Goal: Browse casually: Explore the website without a specific task or goal

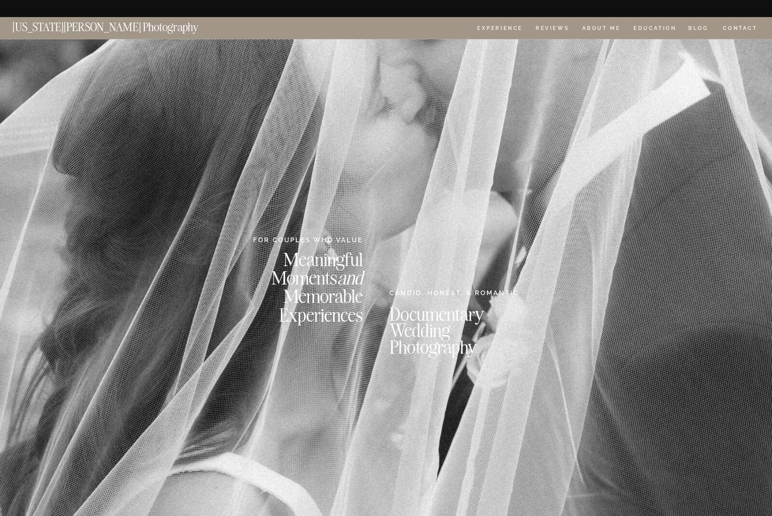
click at [451, 26] on nav "HOME" at bounding box center [453, 29] width 24 height 7
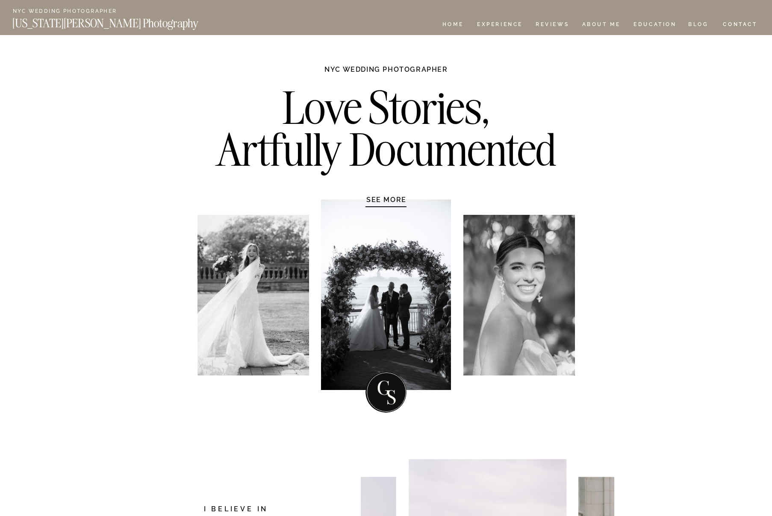
click at [389, 198] on h1 "SEE MORE" at bounding box center [386, 199] width 81 height 9
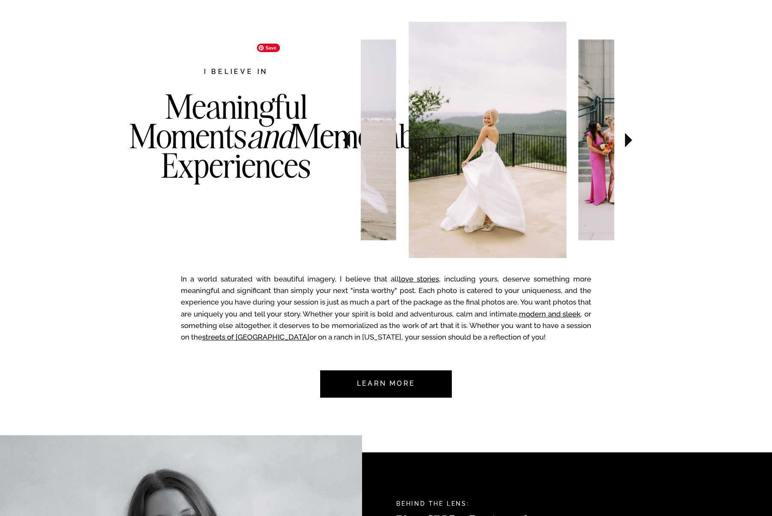
scroll to position [441, 0]
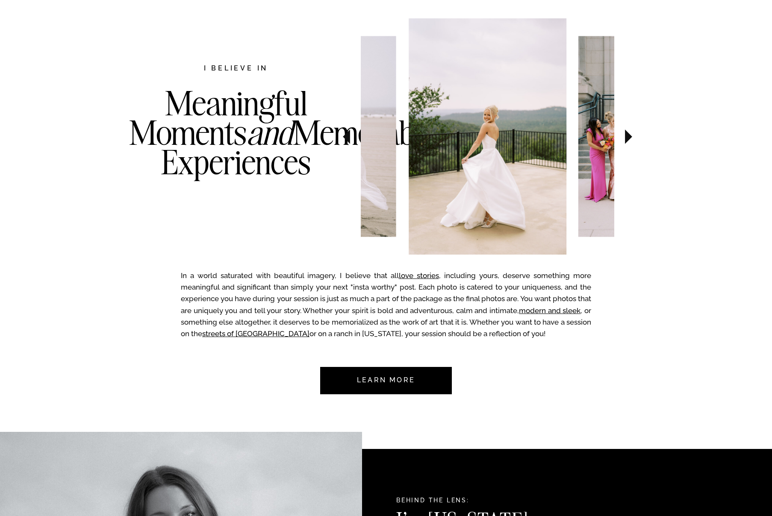
click at [628, 136] on icon at bounding box center [628, 137] width 7 height 15
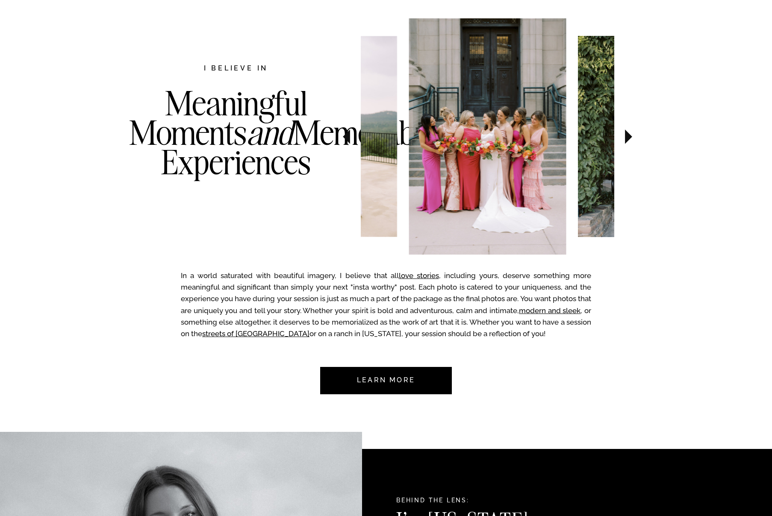
click at [628, 136] on icon at bounding box center [628, 137] width 7 height 15
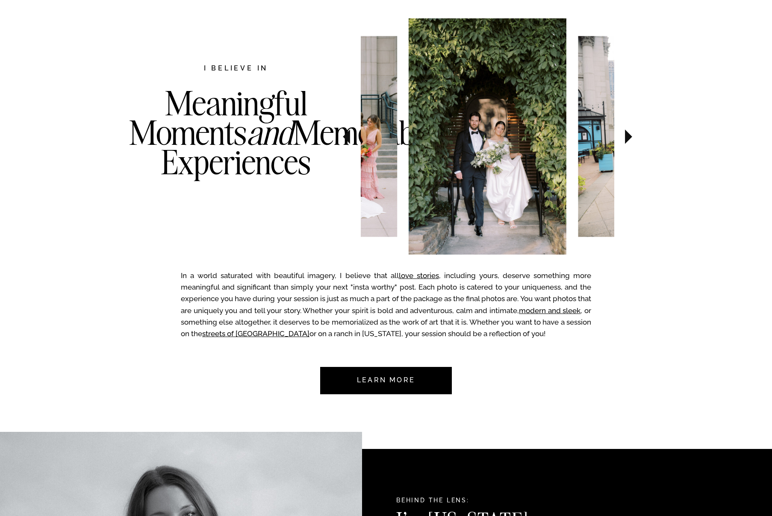
click at [628, 136] on icon at bounding box center [628, 137] width 7 height 15
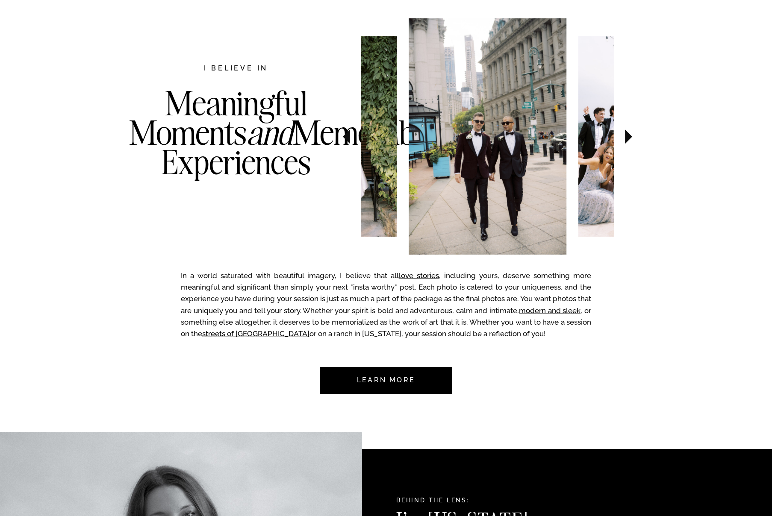
click at [628, 136] on icon at bounding box center [628, 137] width 7 height 15
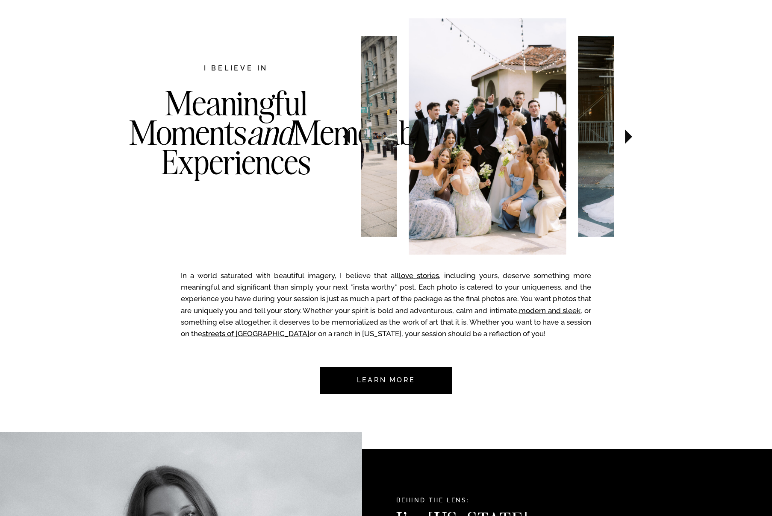
click at [628, 136] on icon at bounding box center [628, 137] width 7 height 15
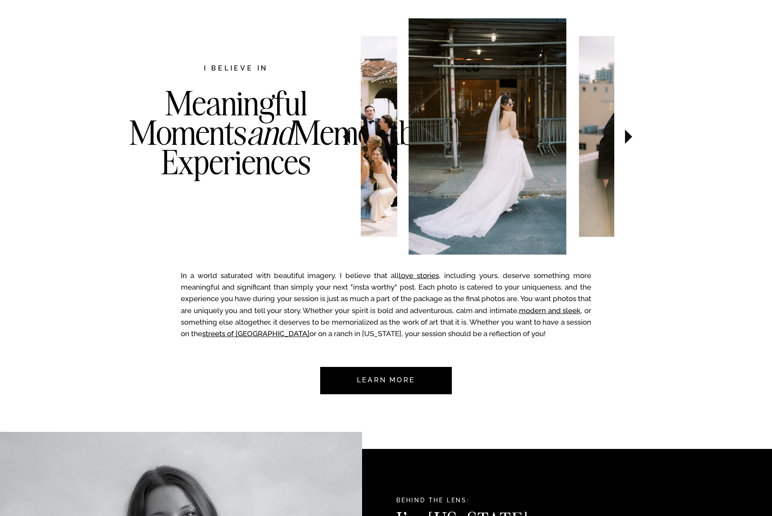
click at [628, 136] on icon at bounding box center [628, 137] width 7 height 15
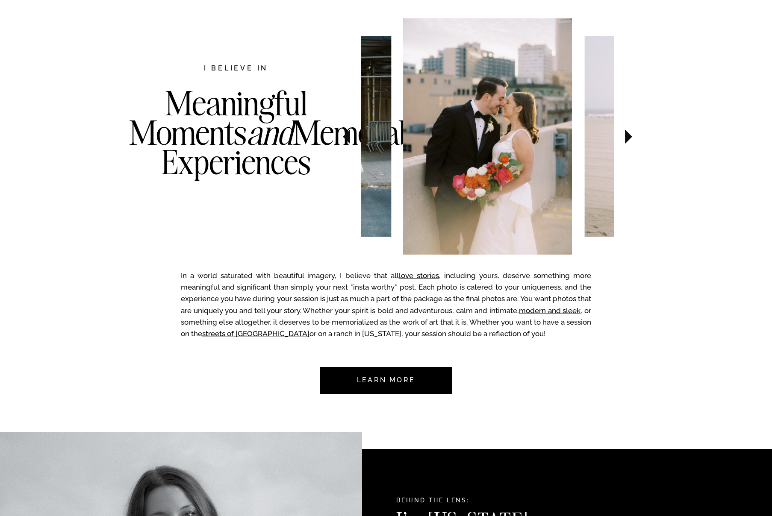
click at [628, 136] on icon at bounding box center [628, 137] width 7 height 15
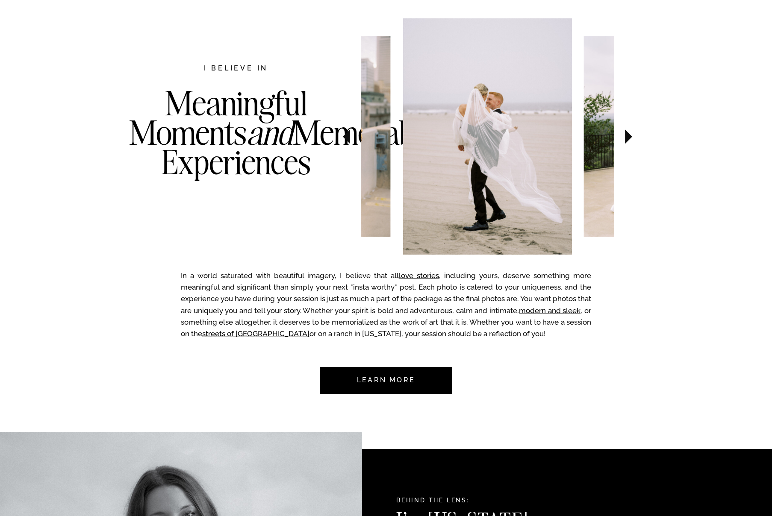
click at [628, 136] on icon at bounding box center [628, 137] width 7 height 15
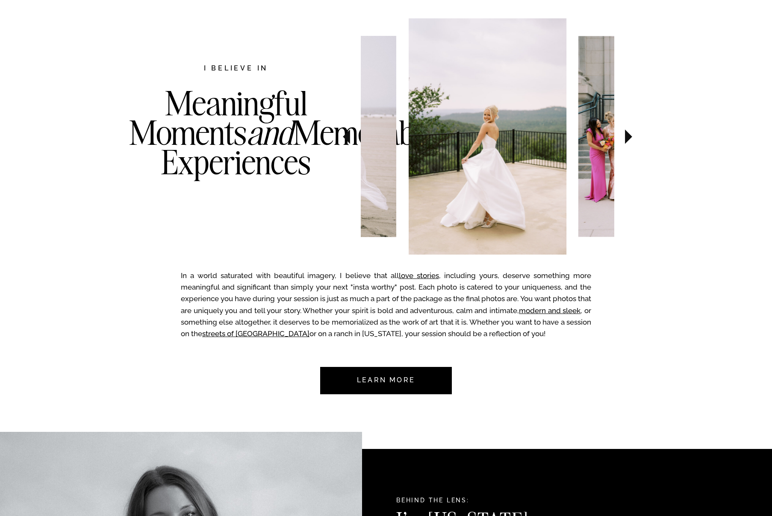
click at [628, 136] on icon at bounding box center [628, 137] width 7 height 15
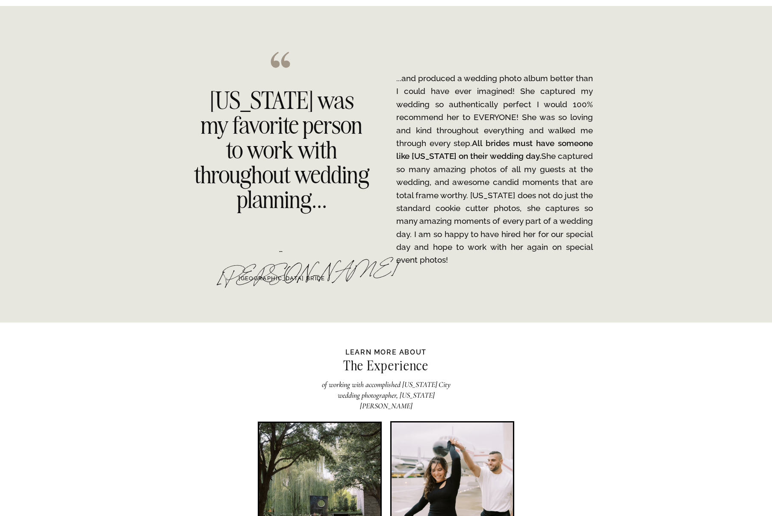
scroll to position [1330, 0]
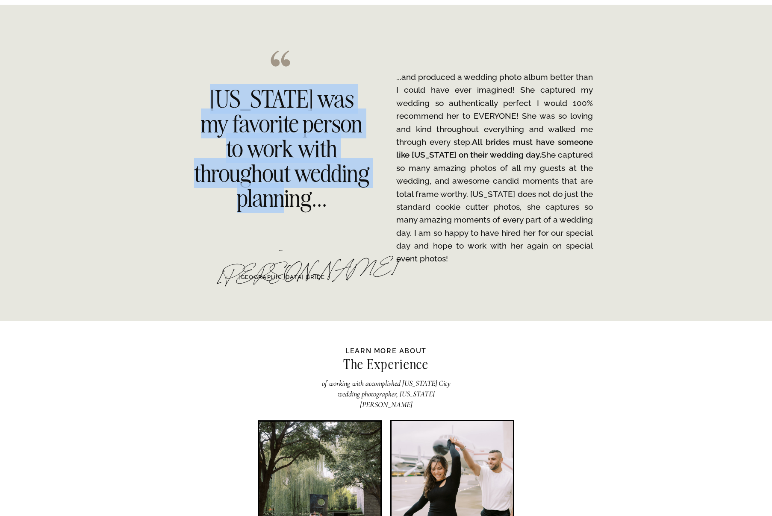
drag, startPoint x: 350, startPoint y: 203, endPoint x: 199, endPoint y: 97, distance: 184.8
click at [199, 97] on h2 "[US_STATE] was my favorite person to work with throughout wedding planning..." at bounding box center [281, 146] width 175 height 119
copy h2 "[US_STATE] was my favorite person to work with throughout wedding planning"
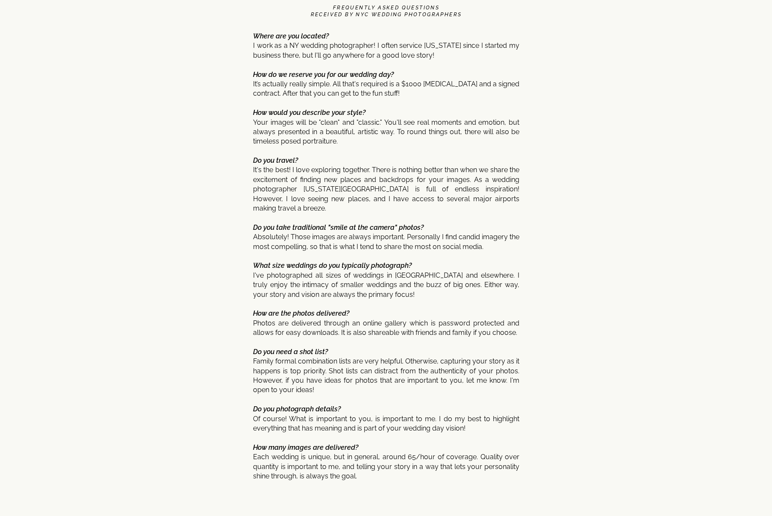
scroll to position [4440, 0]
